Goal: Find specific page/section: Find specific page/section

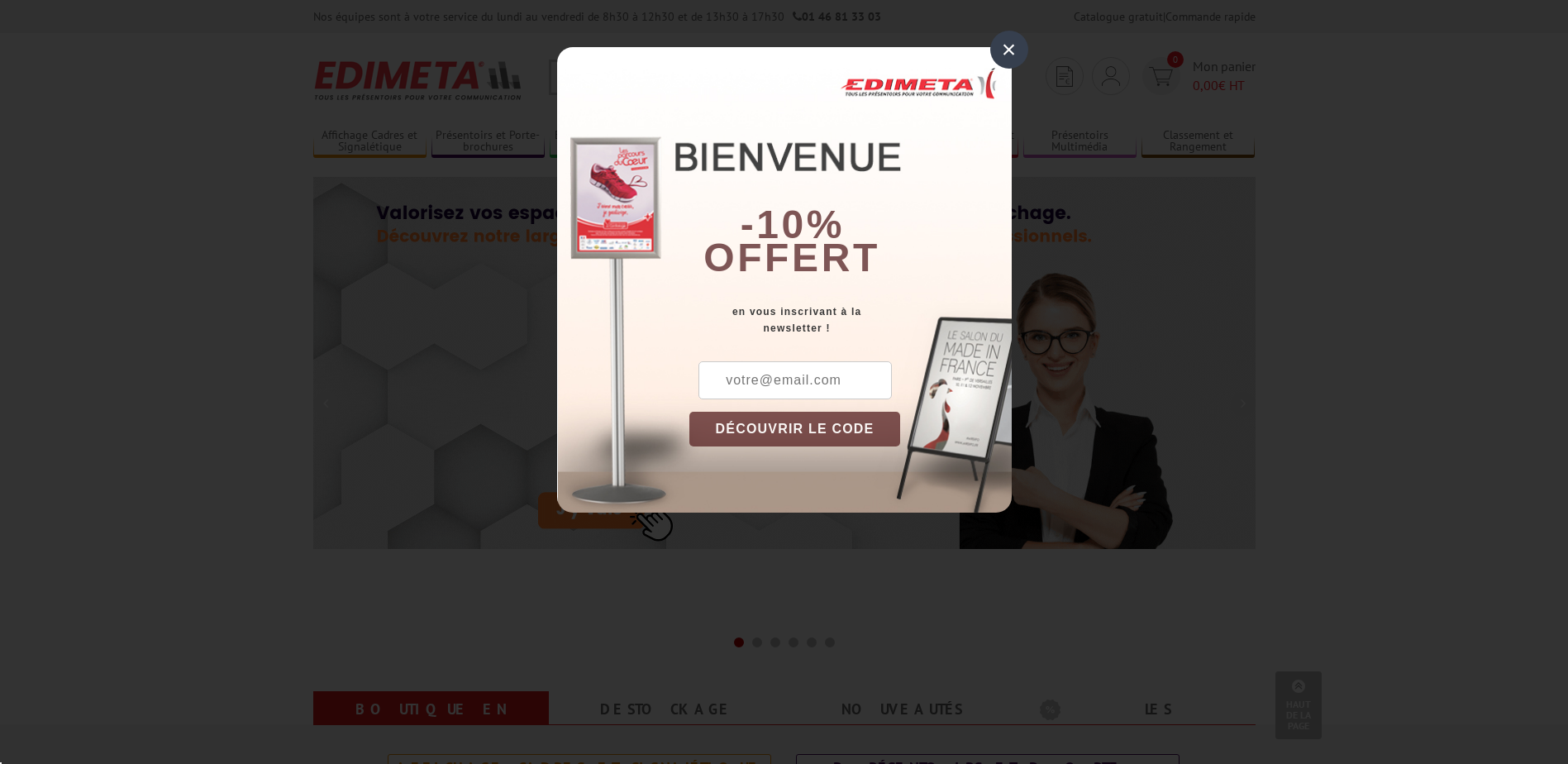
scroll to position [413, 0]
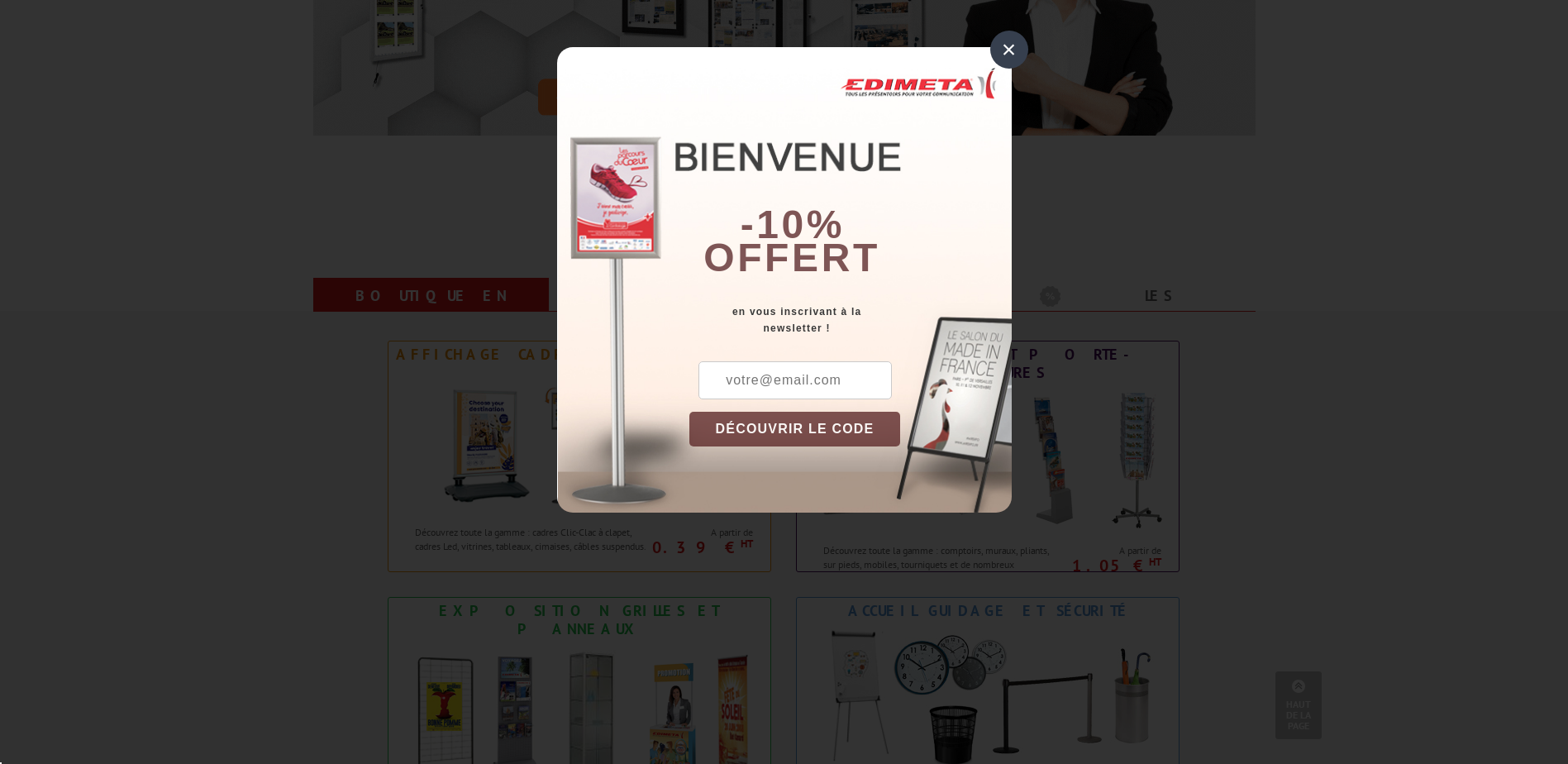
click at [777, 384] on input "text" at bounding box center [795, 380] width 193 height 38
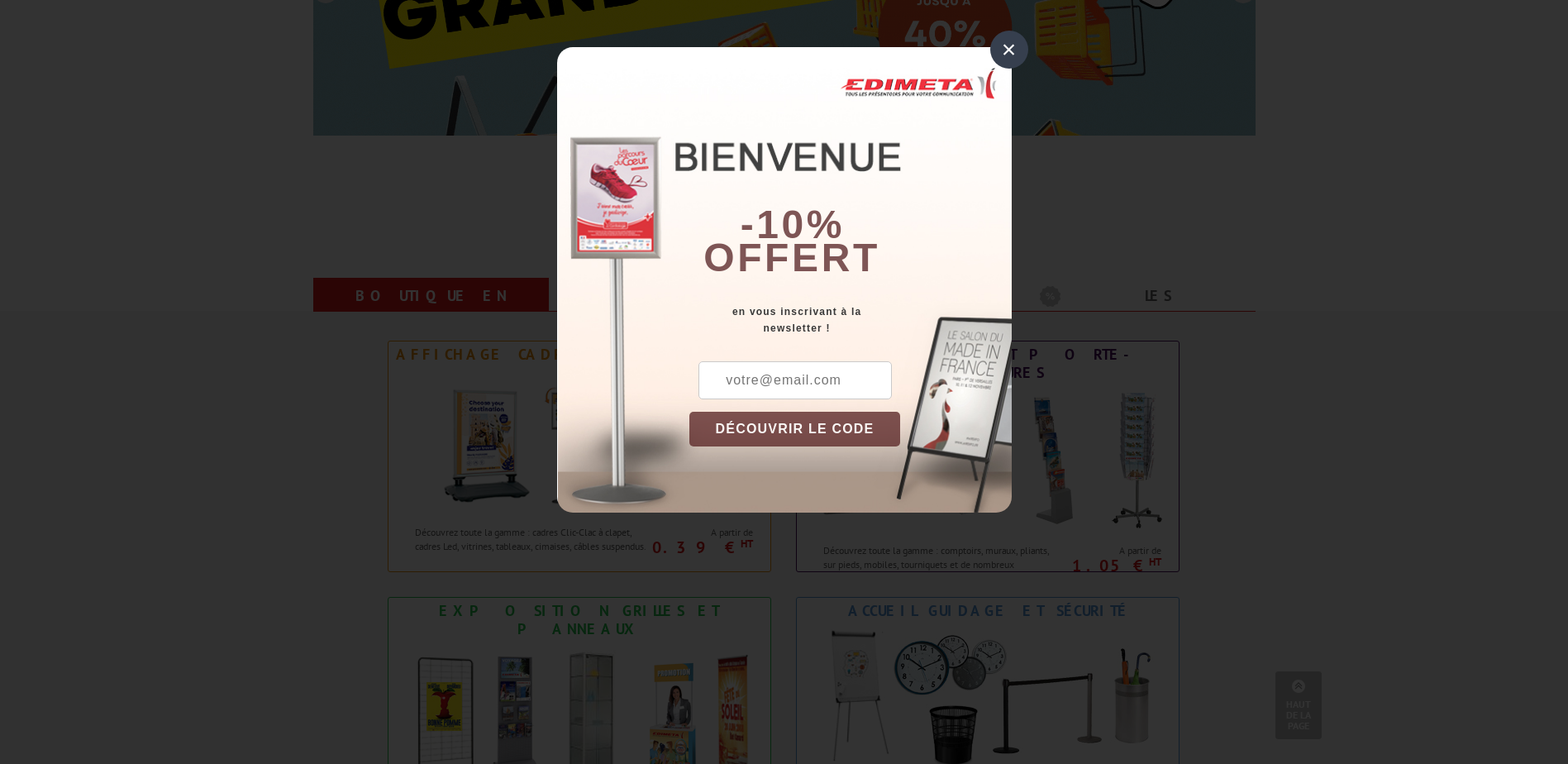
type input "[PERSON_NAME][EMAIL_ADDRESS][DOMAIN_NAME]"
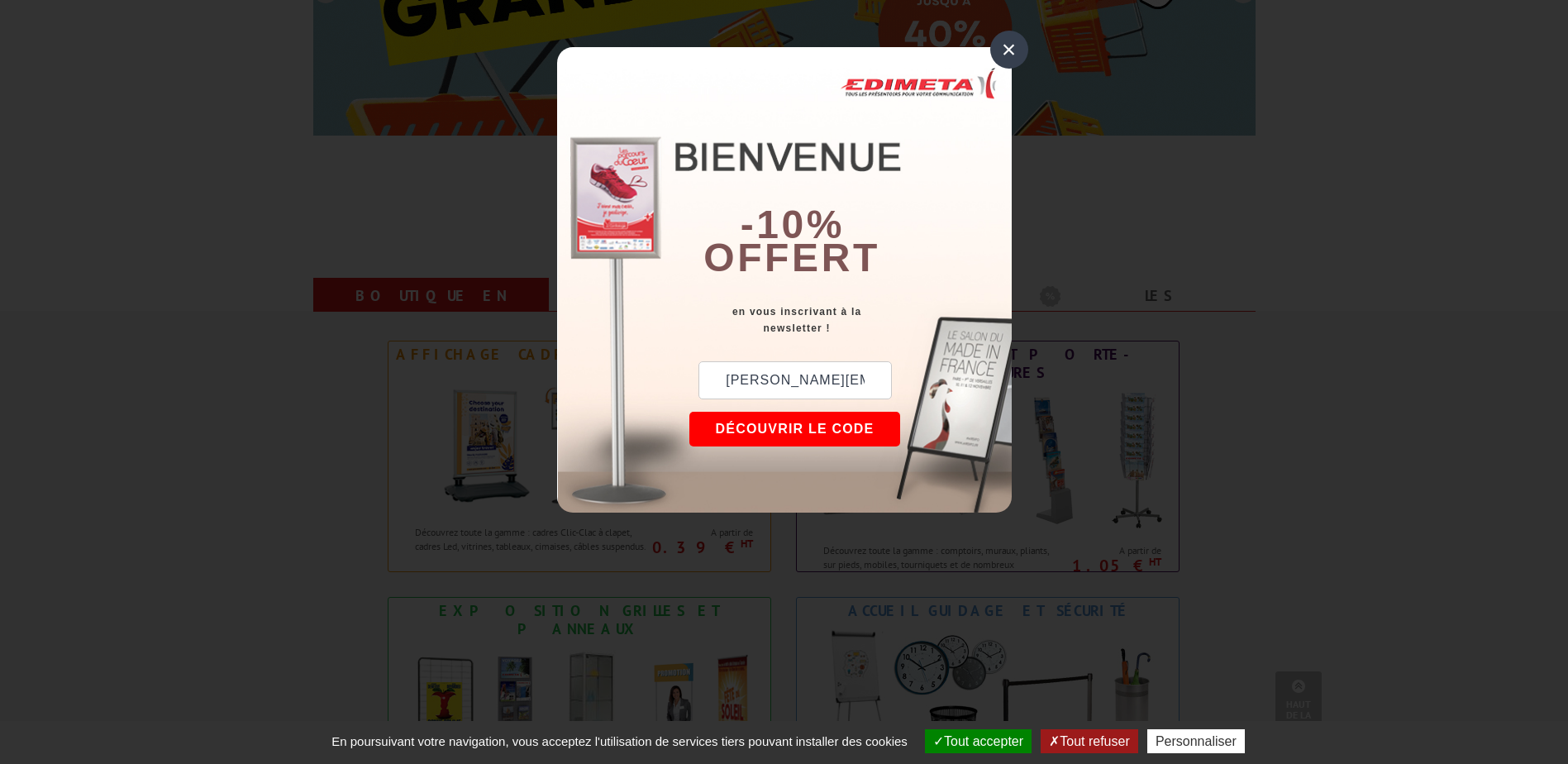
click at [777, 431] on button "DÉCOUVRIR LE CODE" at bounding box center [795, 429] width 212 height 35
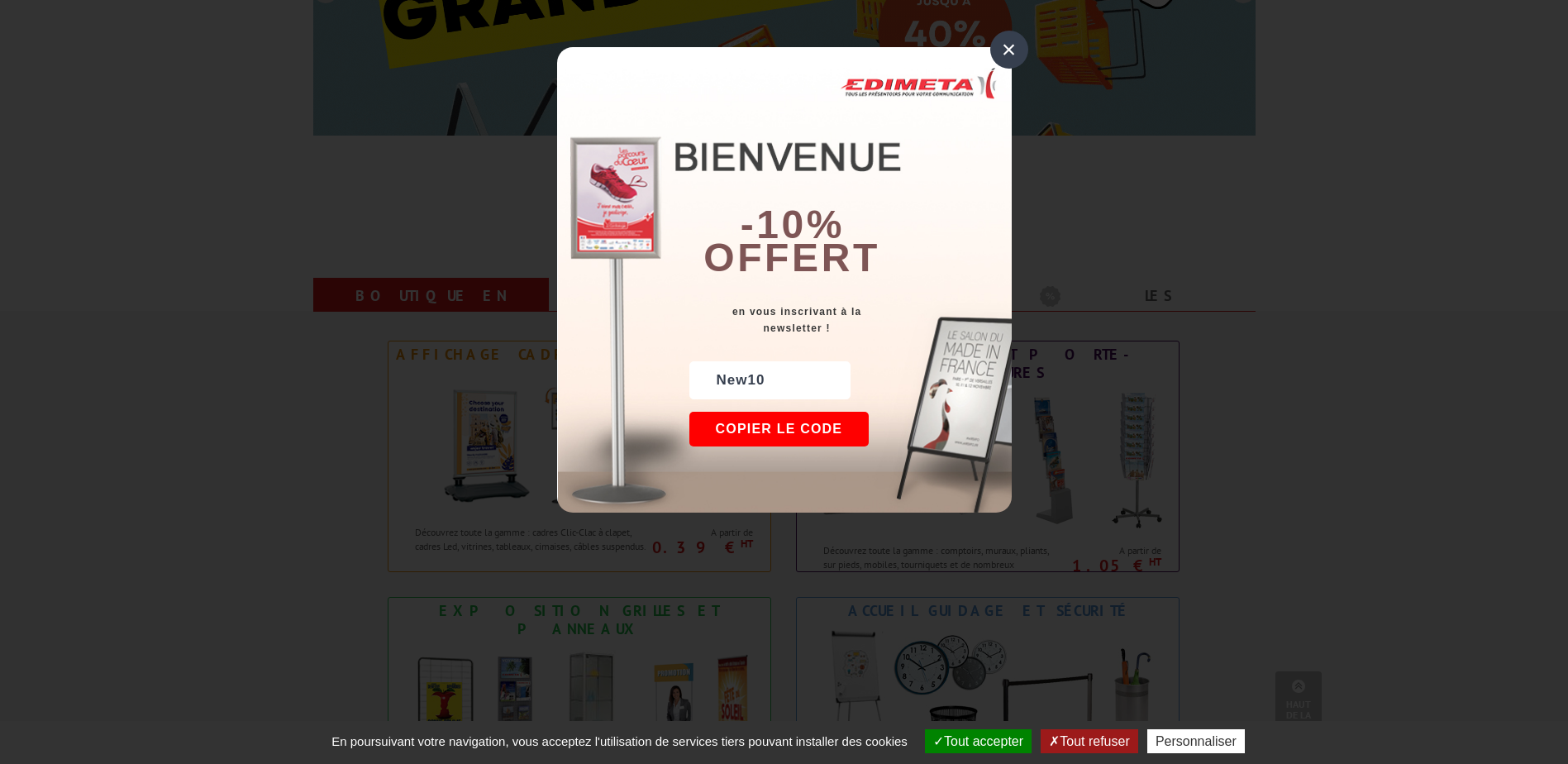
click at [959, 740] on button "Tout accepter" at bounding box center [978, 741] width 107 height 24
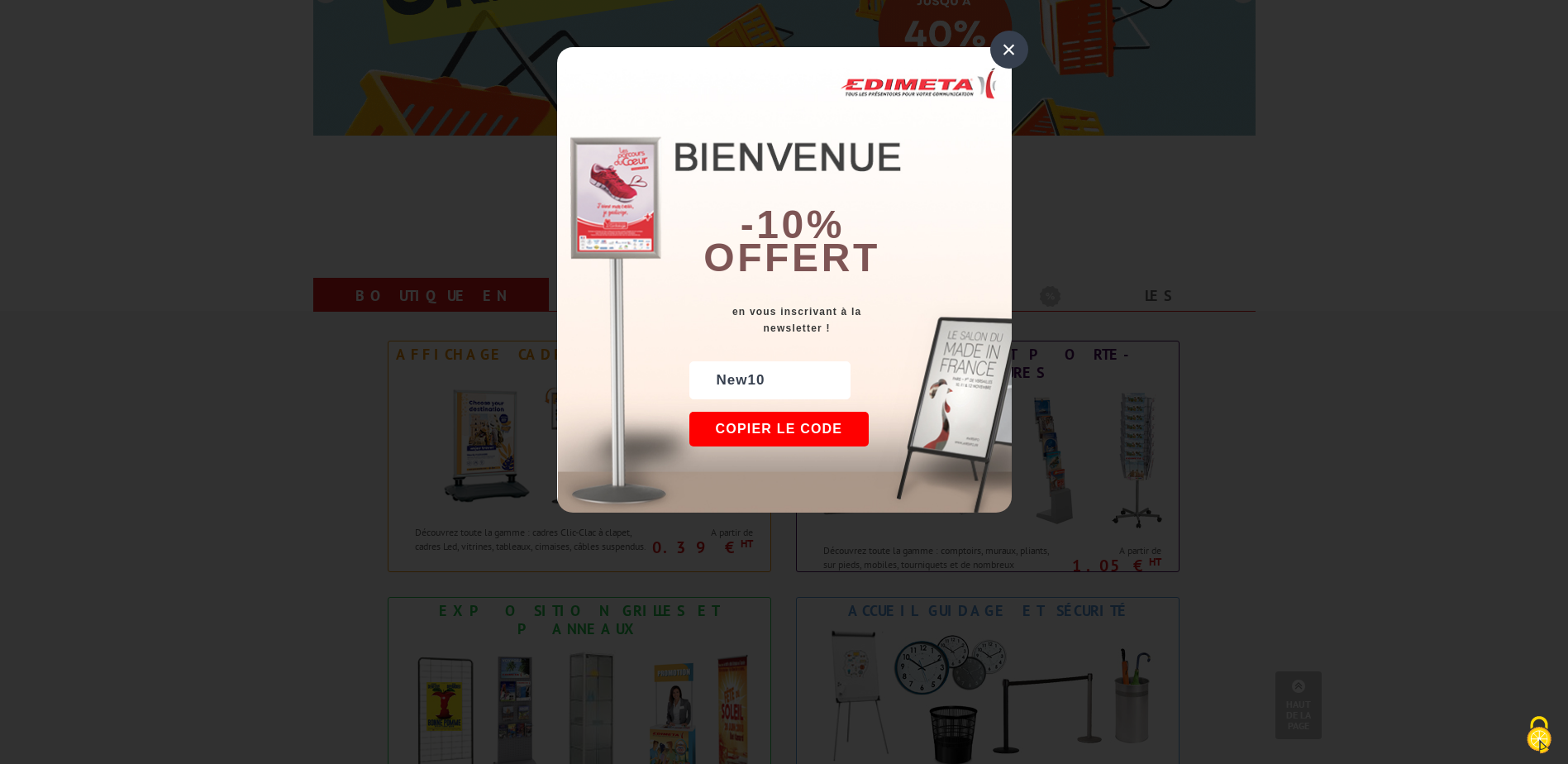
scroll to position [0, 0]
click at [1014, 53] on div "×" at bounding box center [1009, 49] width 38 height 38
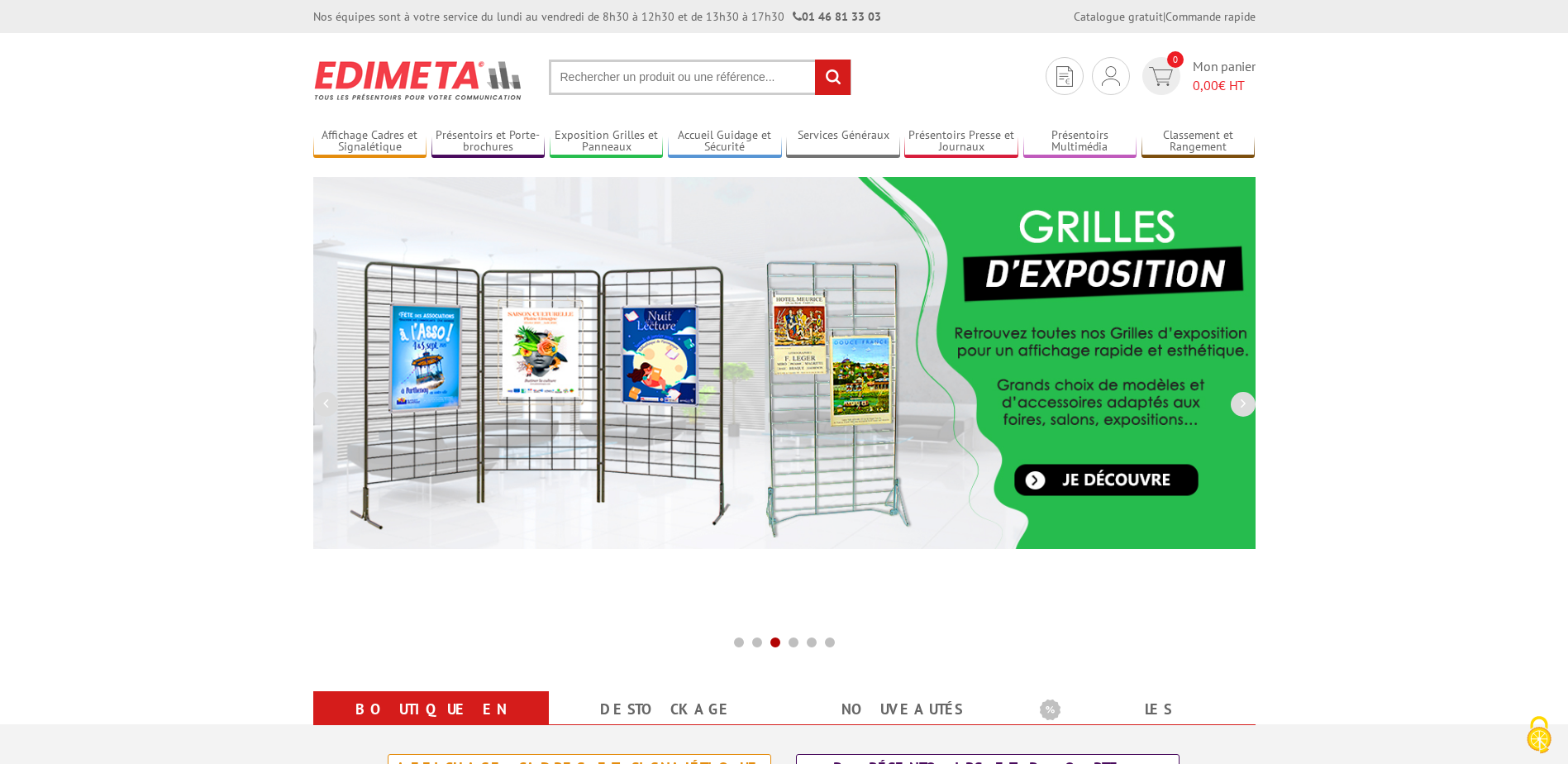
click at [595, 77] on input "text" at bounding box center [700, 77] width 302 height 36
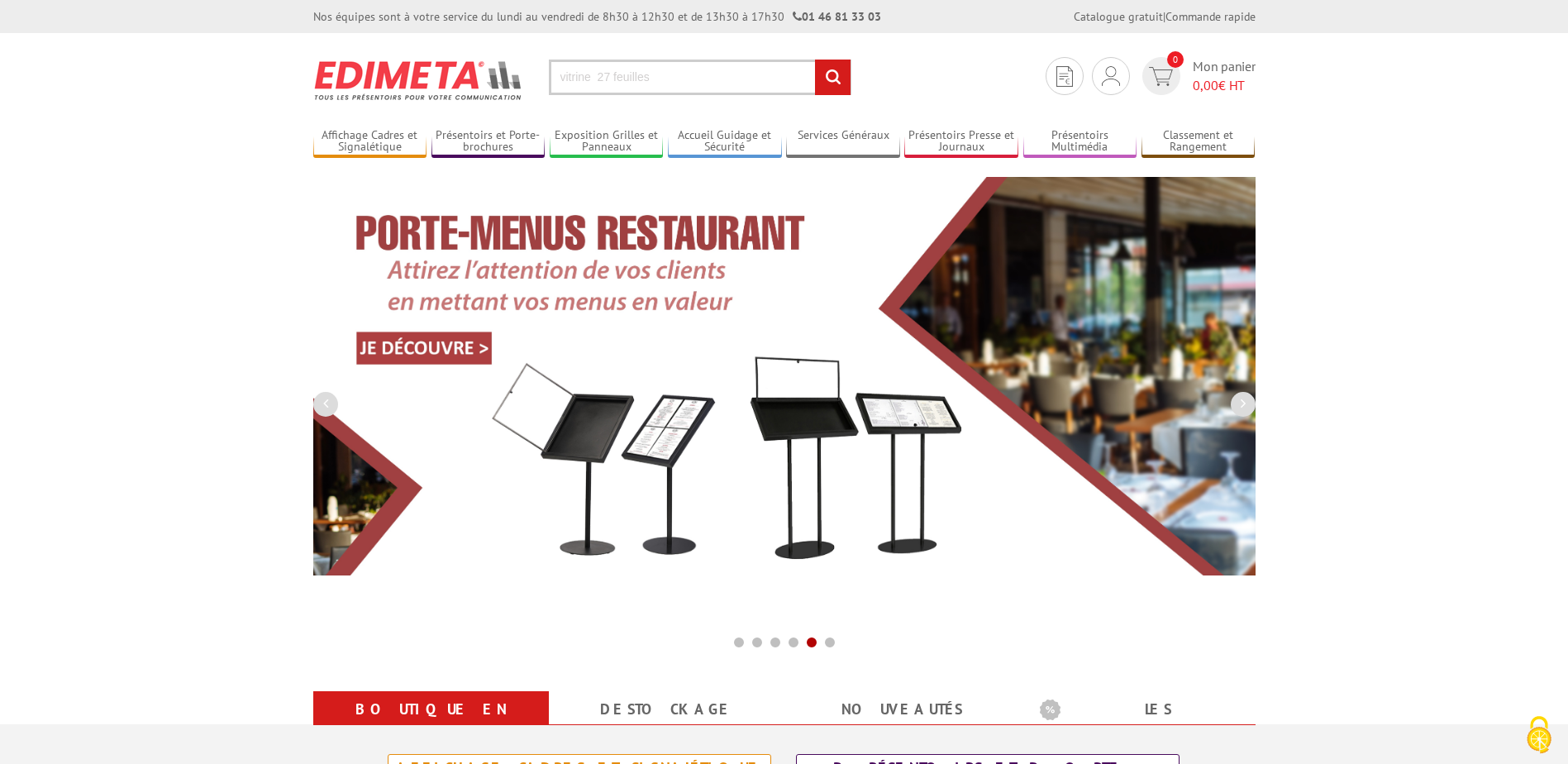
type input "vitrine 27 feuilles"
click at [815, 59] on input "rechercher" at bounding box center [833, 77] width 36 height 36
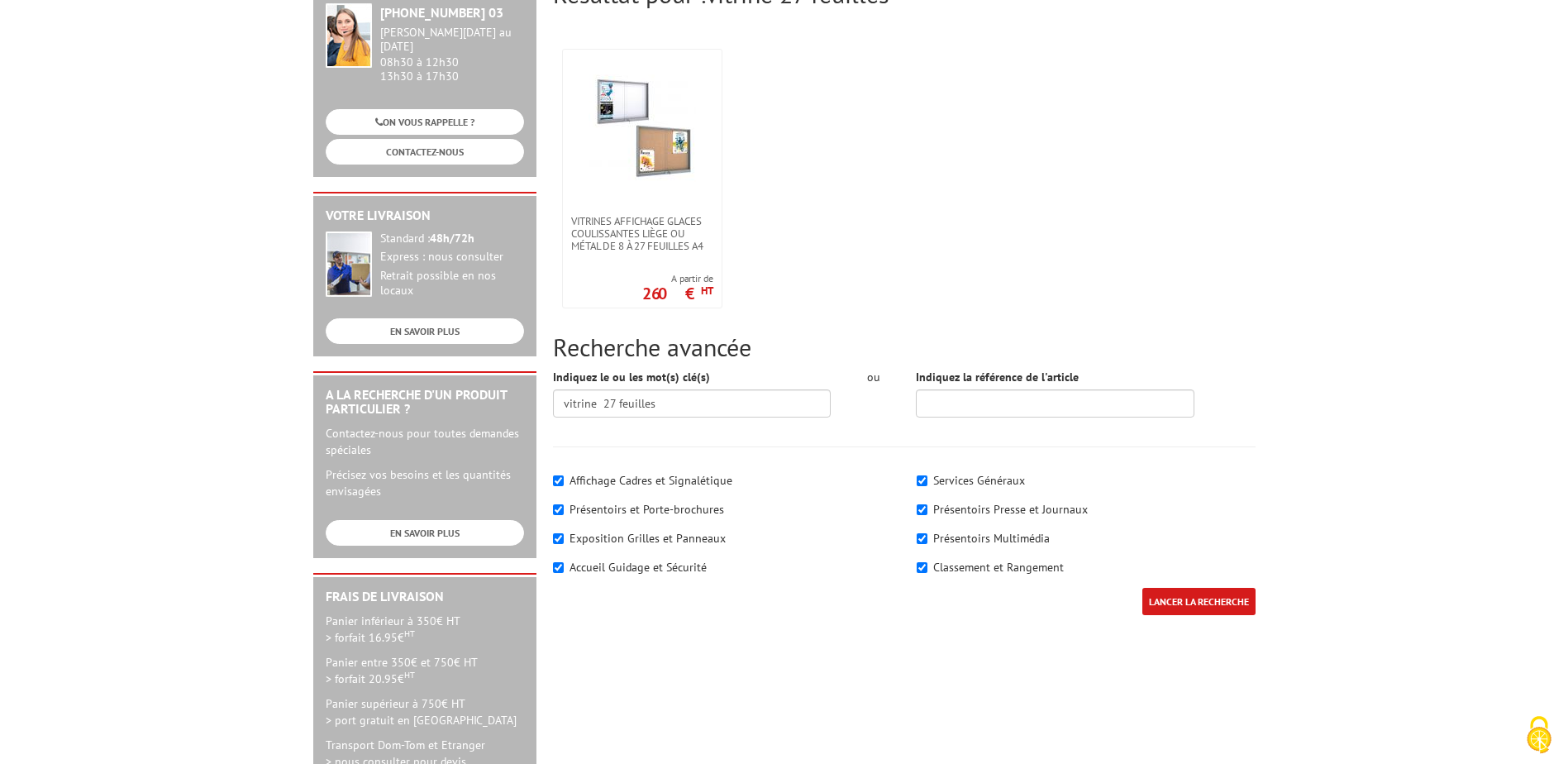
scroll to position [248, 0]
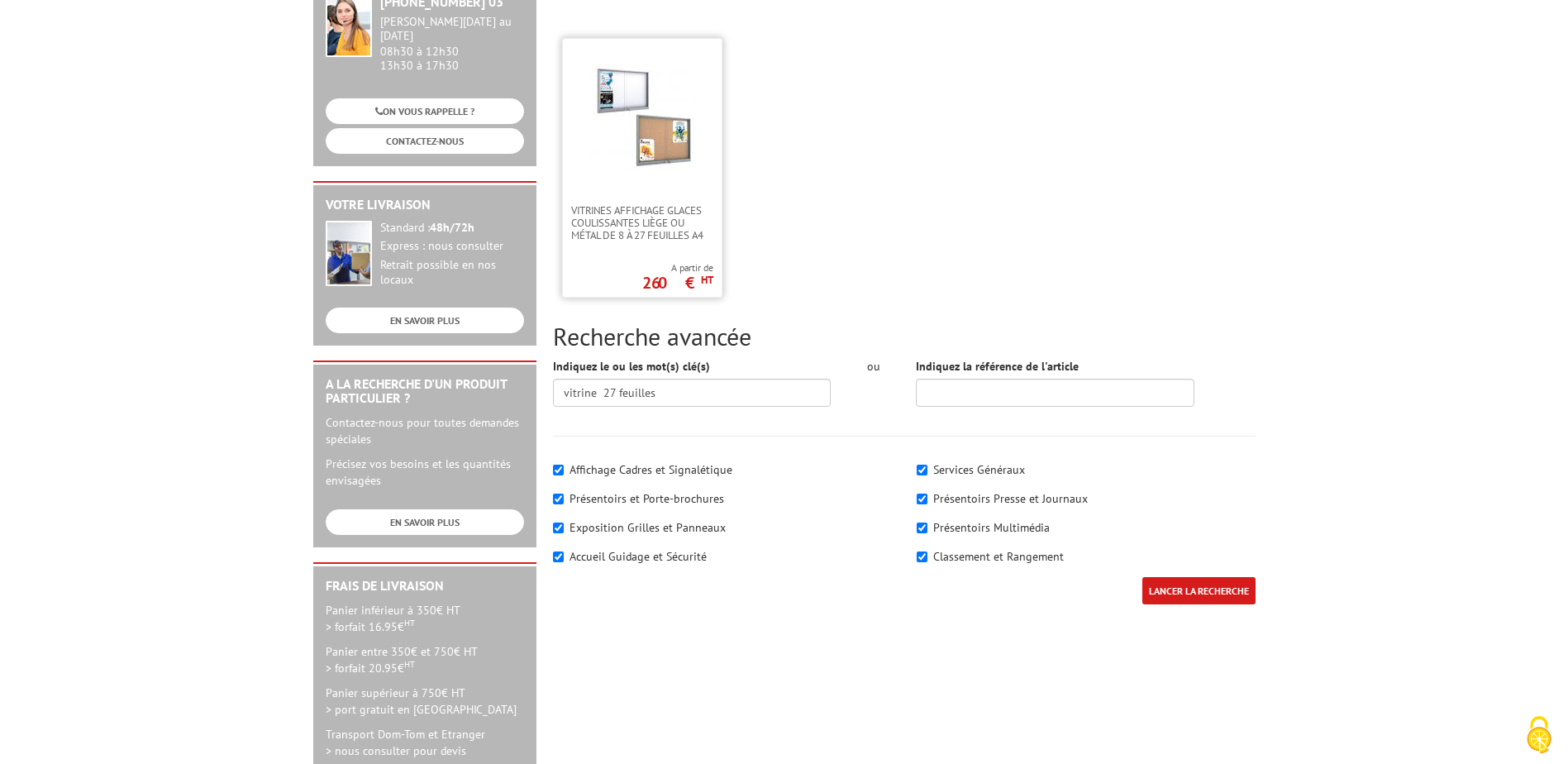
click at [639, 123] on img at bounding box center [642, 117] width 108 height 108
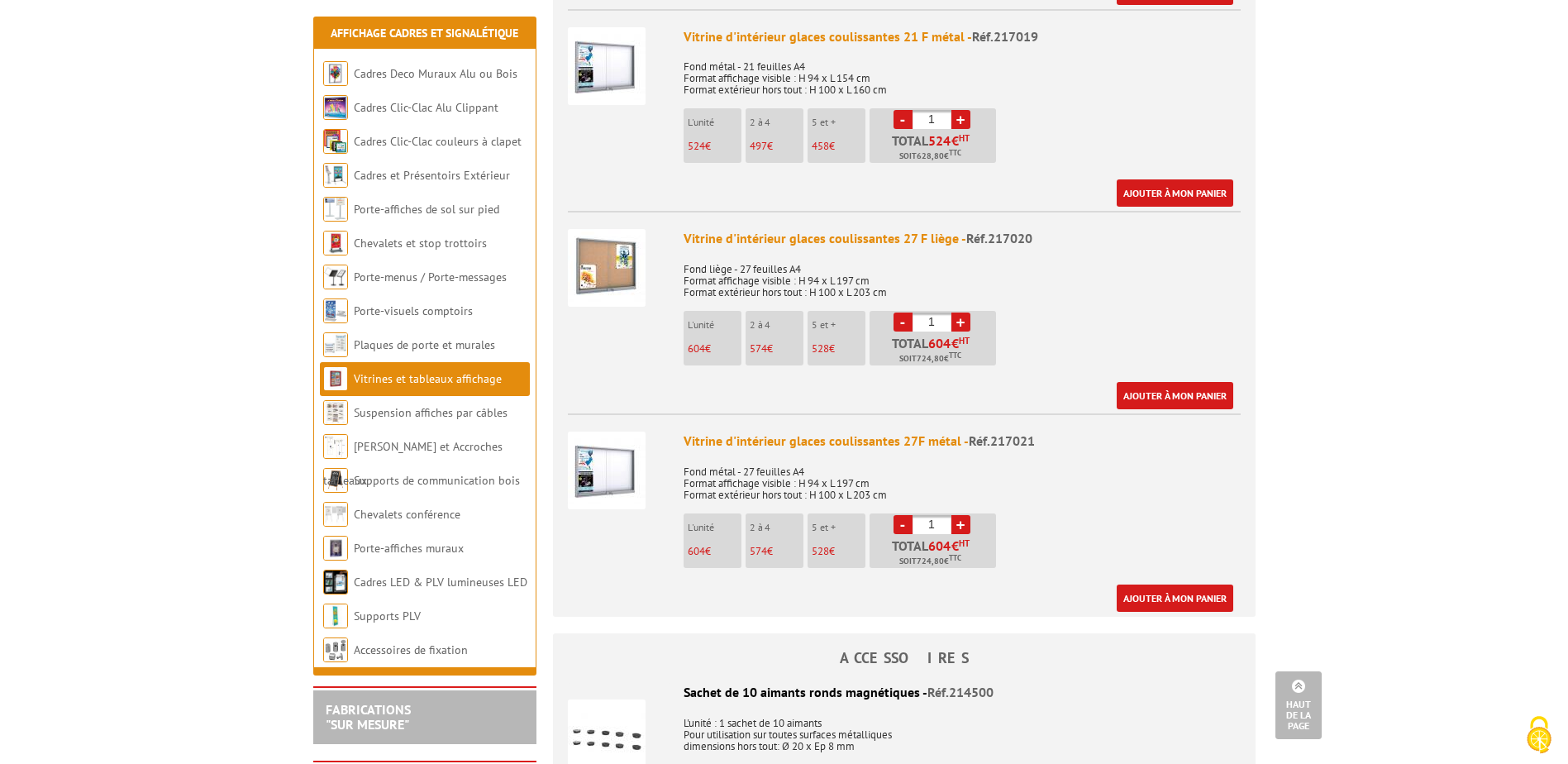
scroll to position [2645, 0]
